Goal: Find contact information: Find contact information

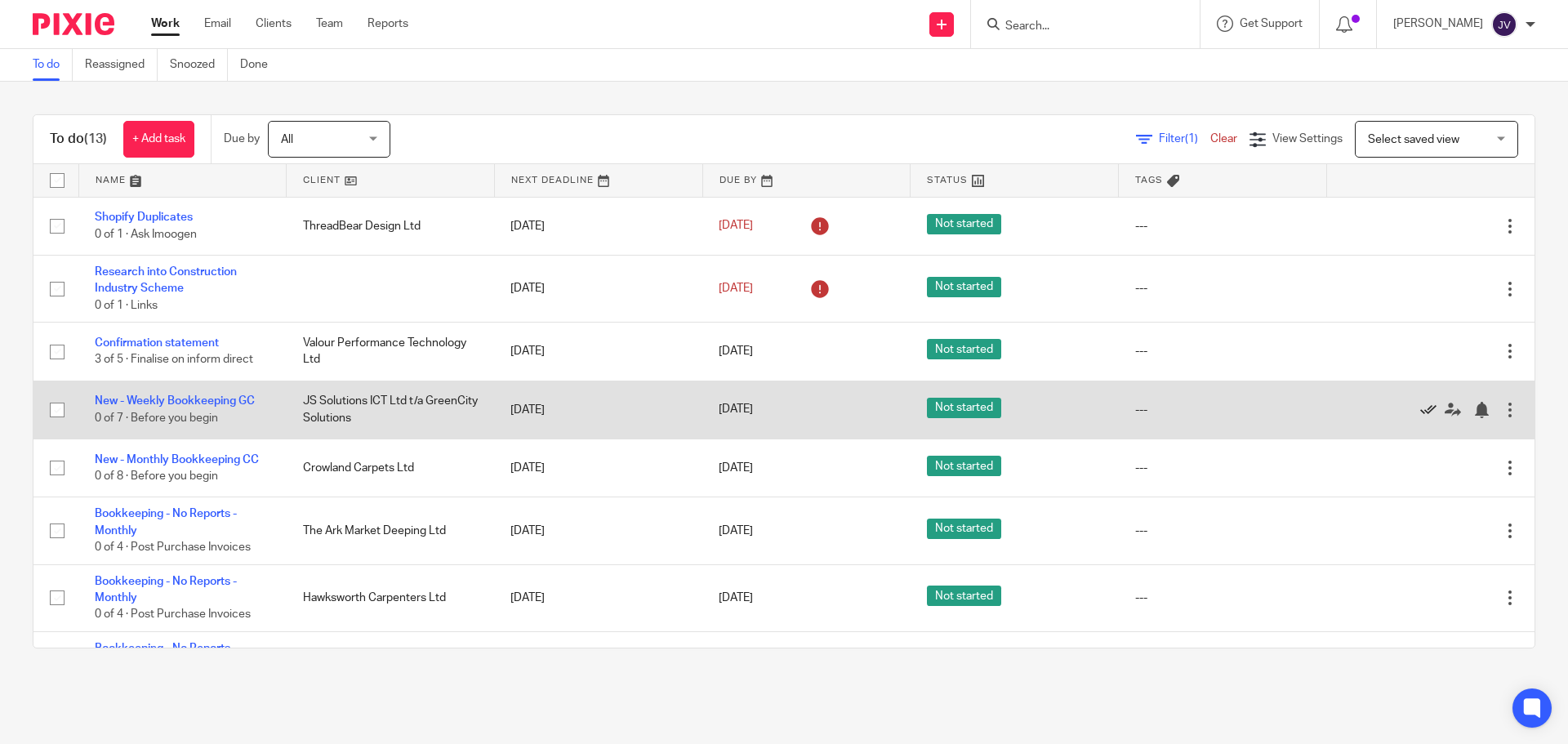
click at [1420, 412] on icon at bounding box center [1429, 411] width 17 height 17
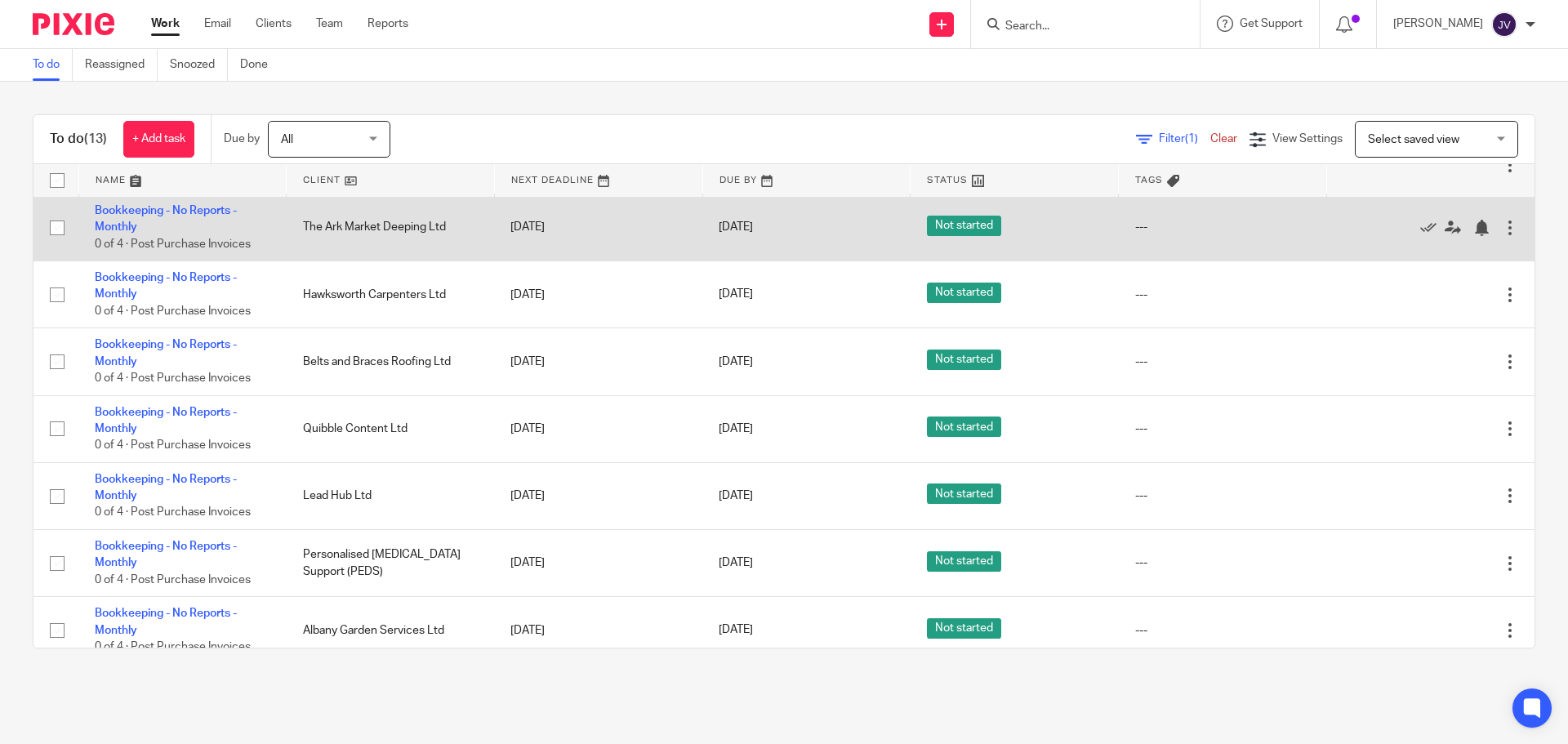
scroll to position [327, 0]
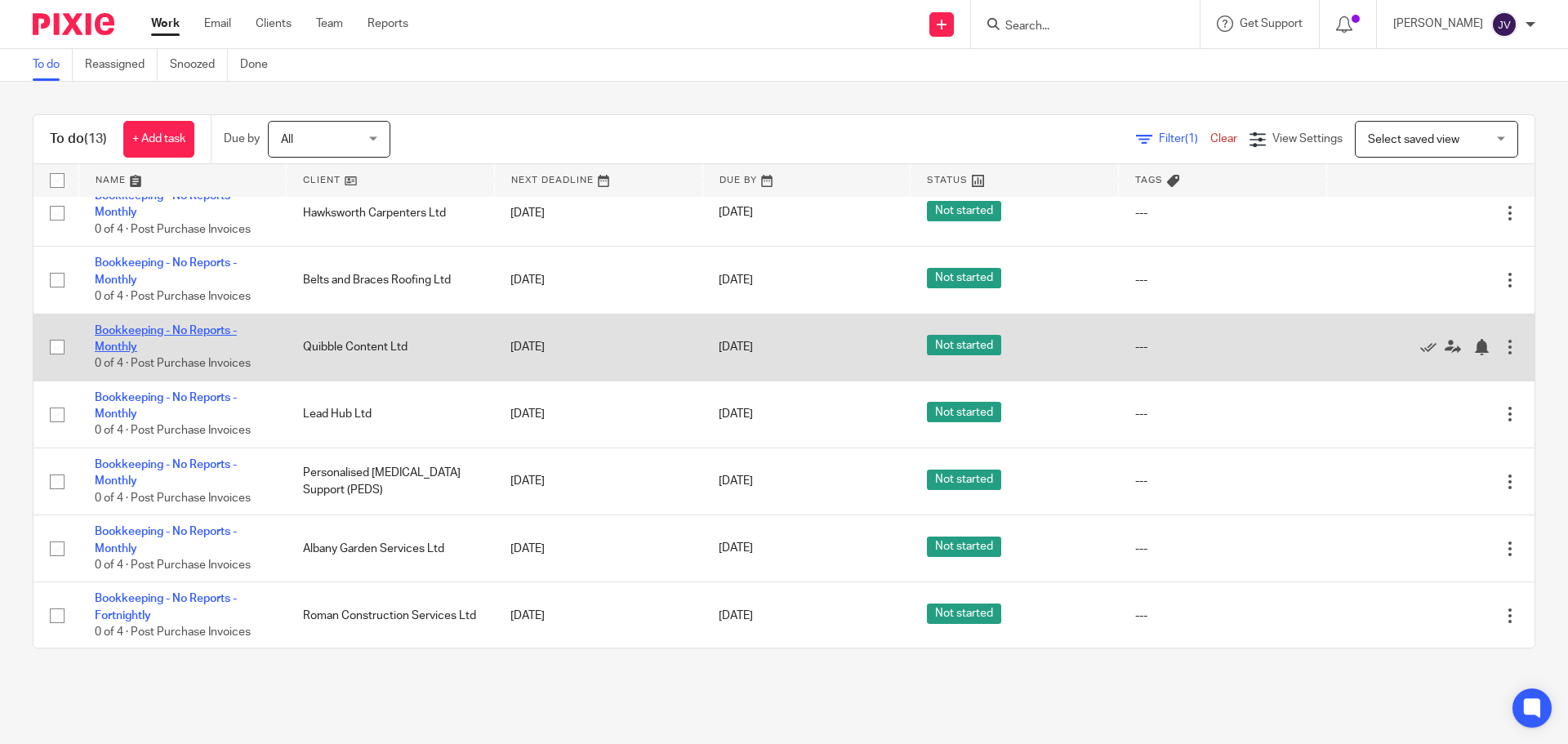
click at [227, 325] on link "Bookkeeping - No Reports - Monthly" at bounding box center [165, 338] width 142 height 27
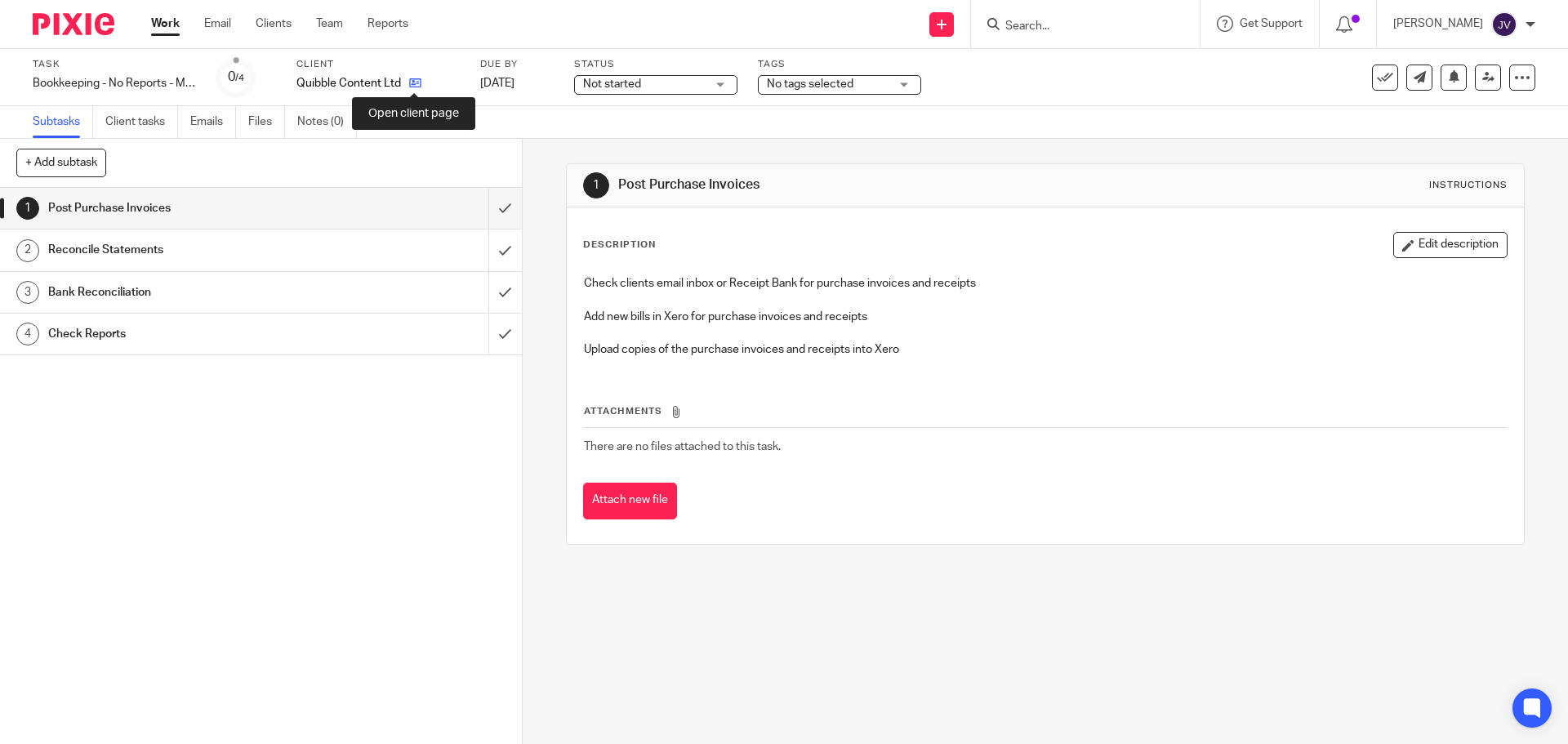
click at [409, 88] on icon at bounding box center [415, 83] width 12 height 12
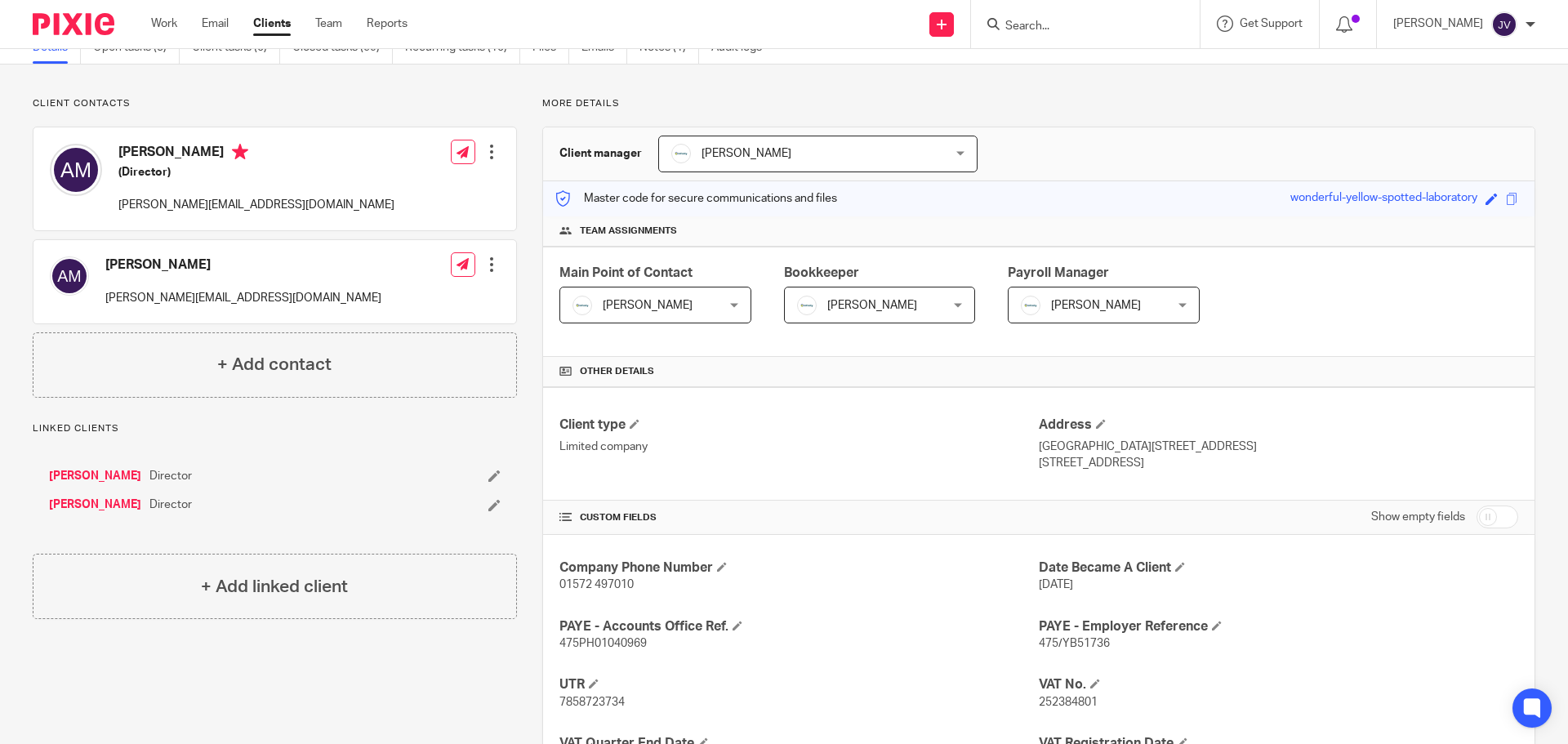
scroll to position [163, 0]
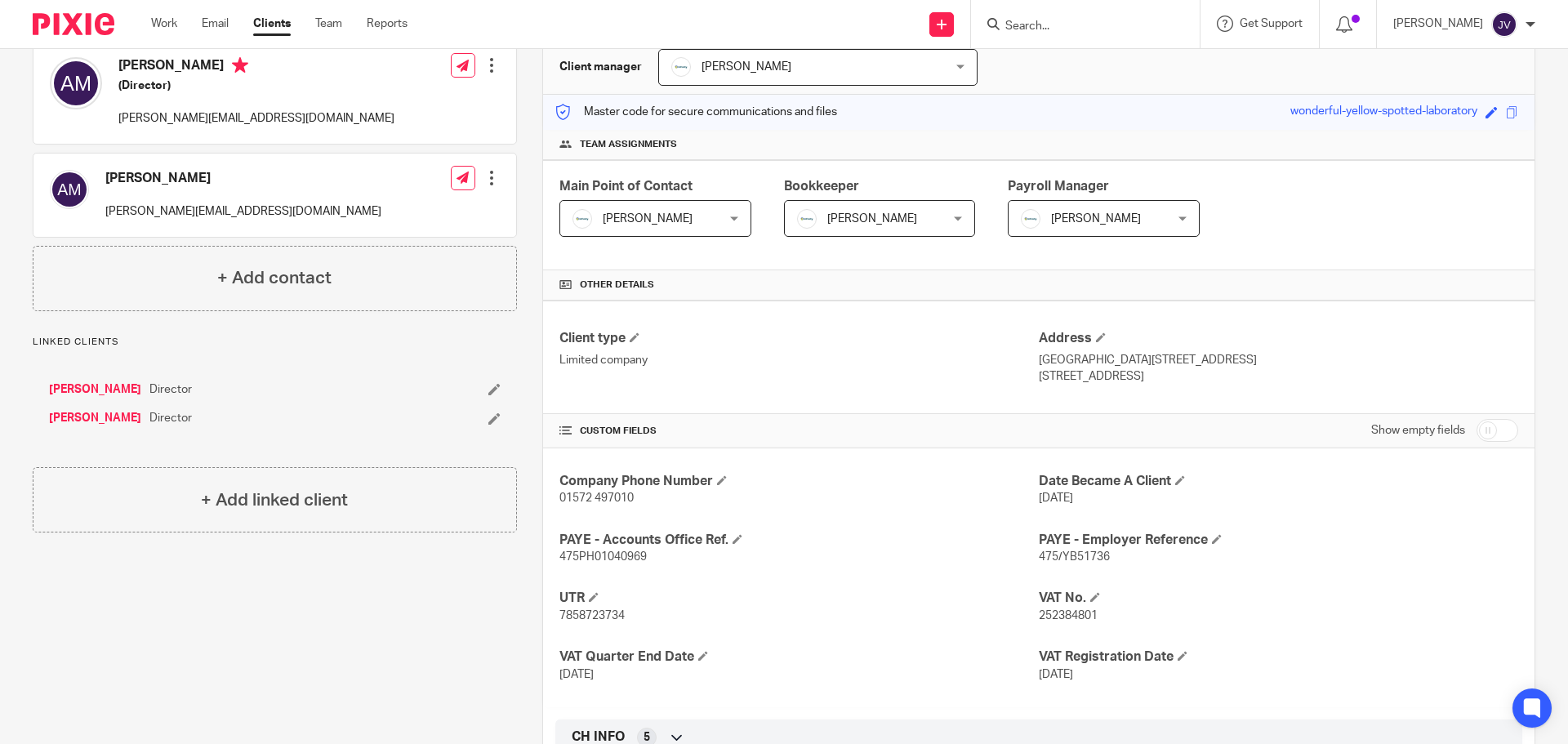
click at [177, 64] on h4 "[PERSON_NAME]" at bounding box center [256, 67] width 276 height 21
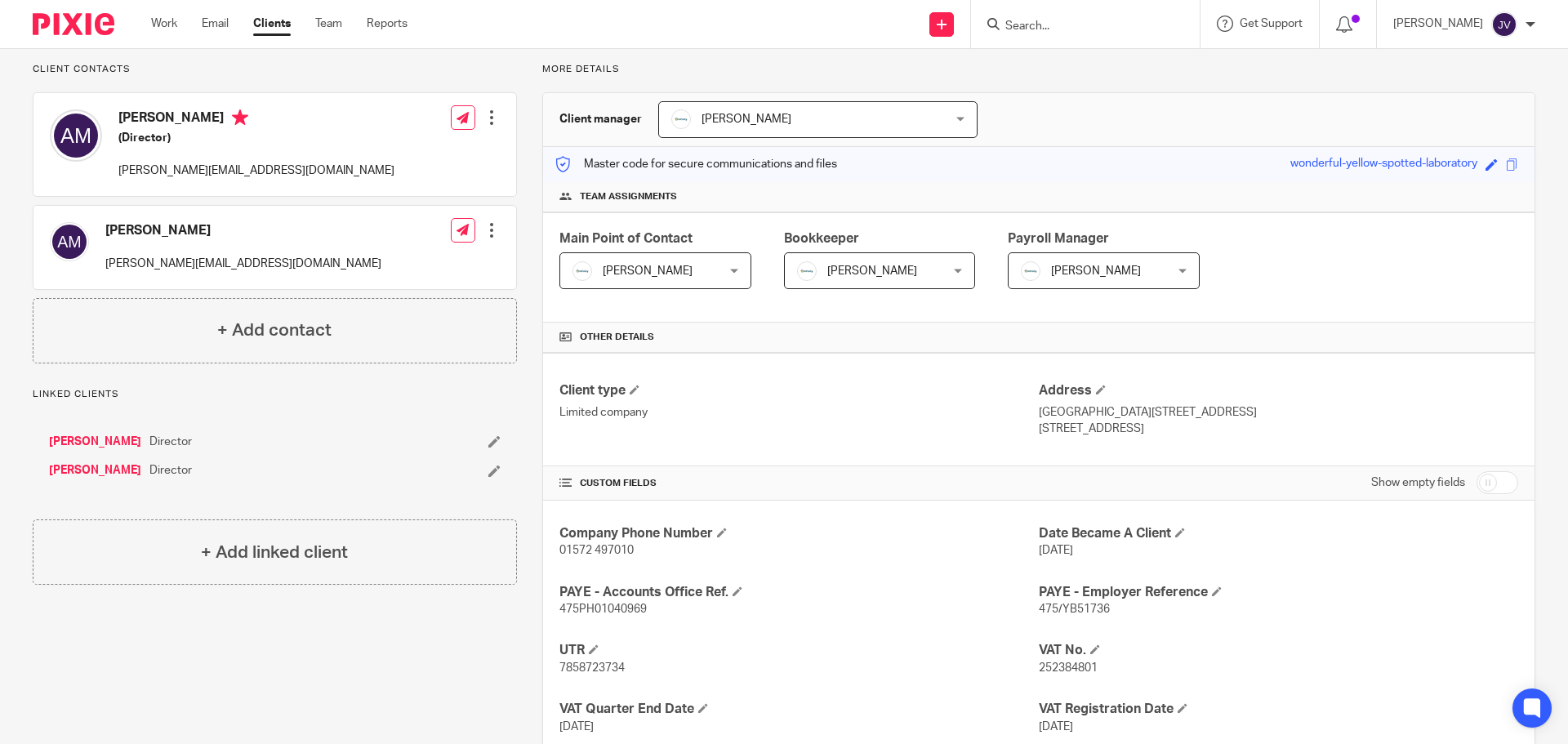
scroll to position [81, 0]
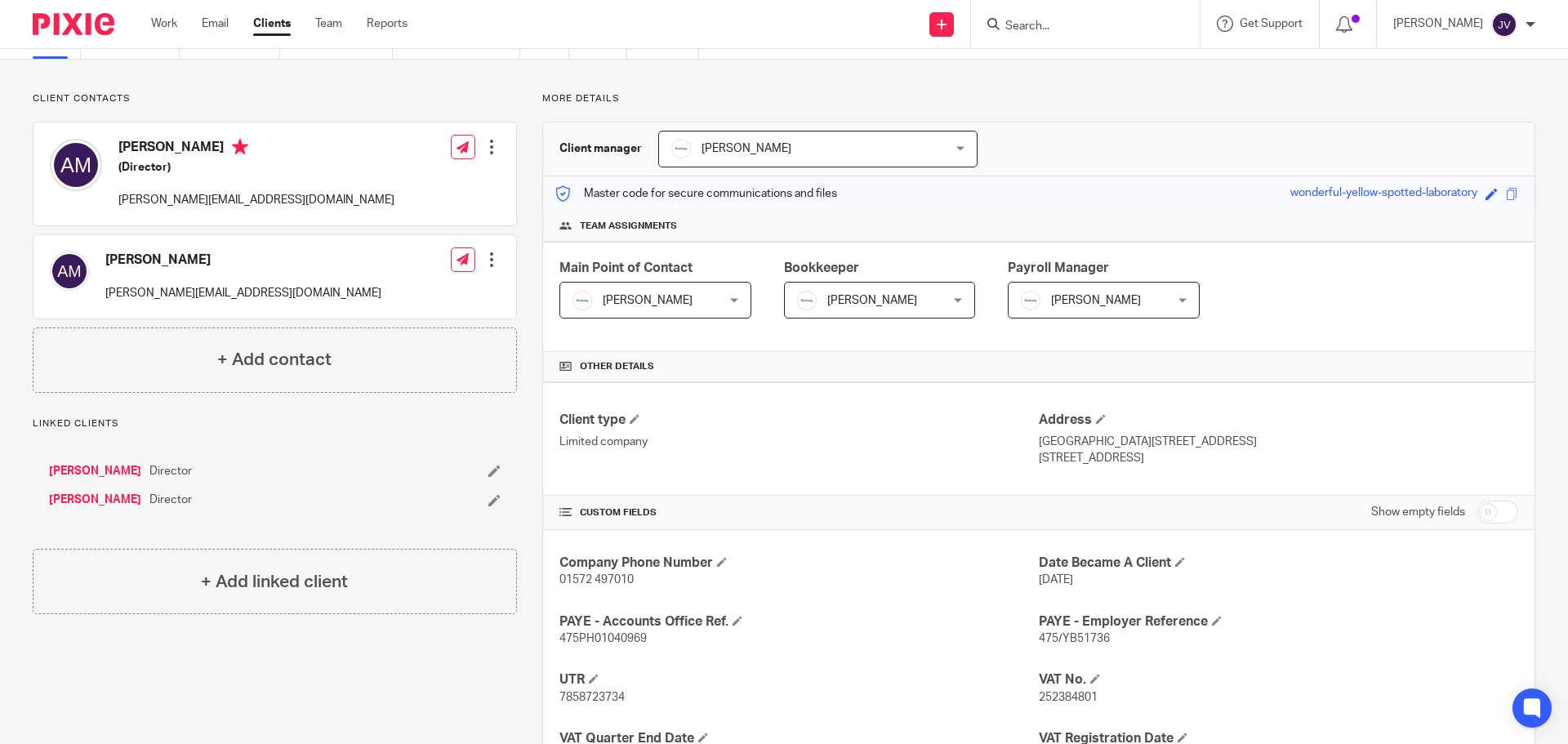
click at [187, 288] on p "adam@quibblecontent.co.uk" at bounding box center [243, 294] width 276 height 17
click at [483, 259] on div at bounding box center [492, 260] width 17 height 17
click at [197, 259] on h4 "[PERSON_NAME]" at bounding box center [243, 260] width 276 height 17
click at [153, 255] on h4 "[PERSON_NAME]" at bounding box center [243, 260] width 276 height 17
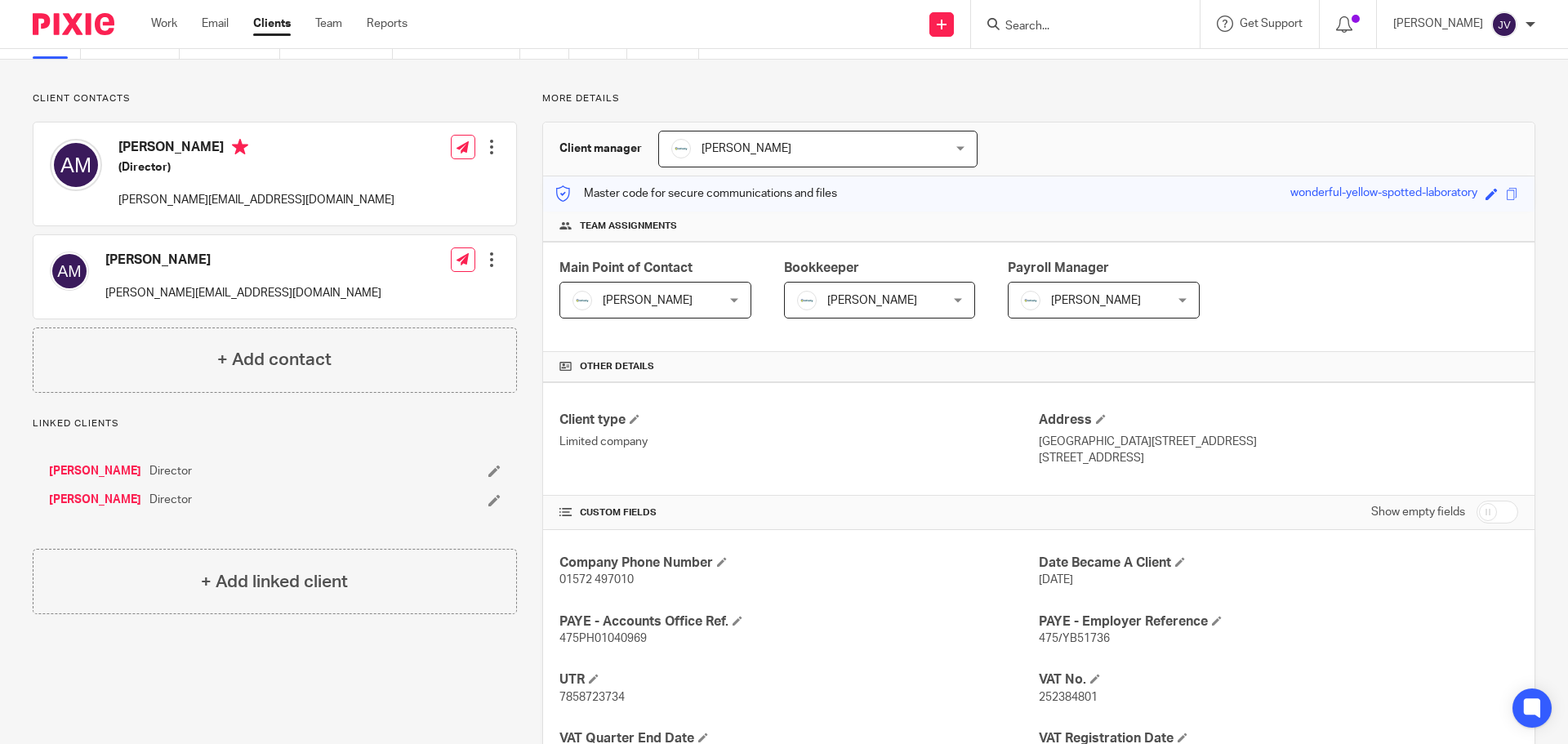
click at [57, 263] on img at bounding box center [69, 270] width 39 height 39
click at [127, 251] on h4 "[PERSON_NAME]" at bounding box center [243, 260] width 276 height 17
click at [100, 500] on link "[PERSON_NAME]" at bounding box center [95, 500] width 92 height 17
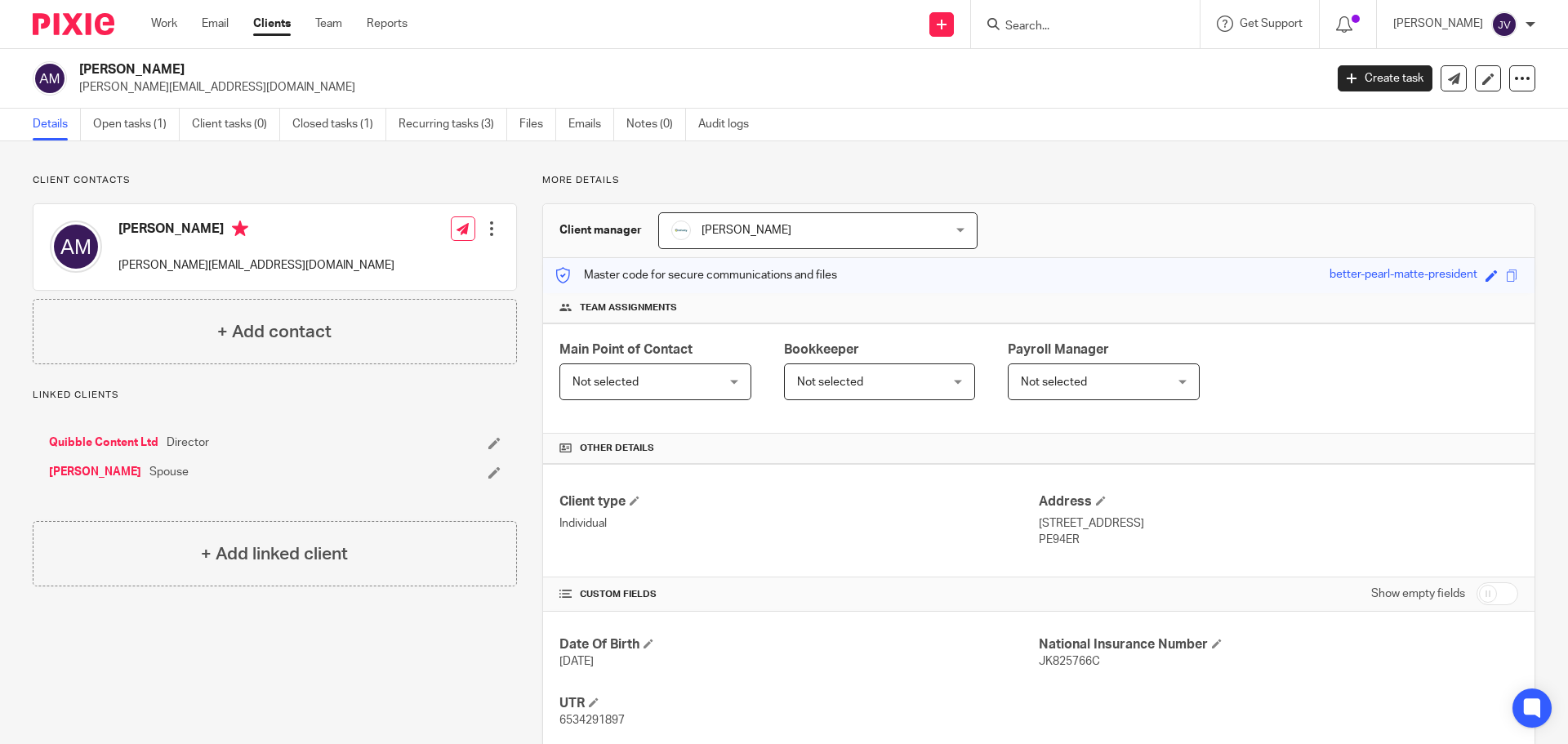
click at [51, 30] on img at bounding box center [73, 24] width 81 height 22
